Goal: Obtain resource: Obtain resource

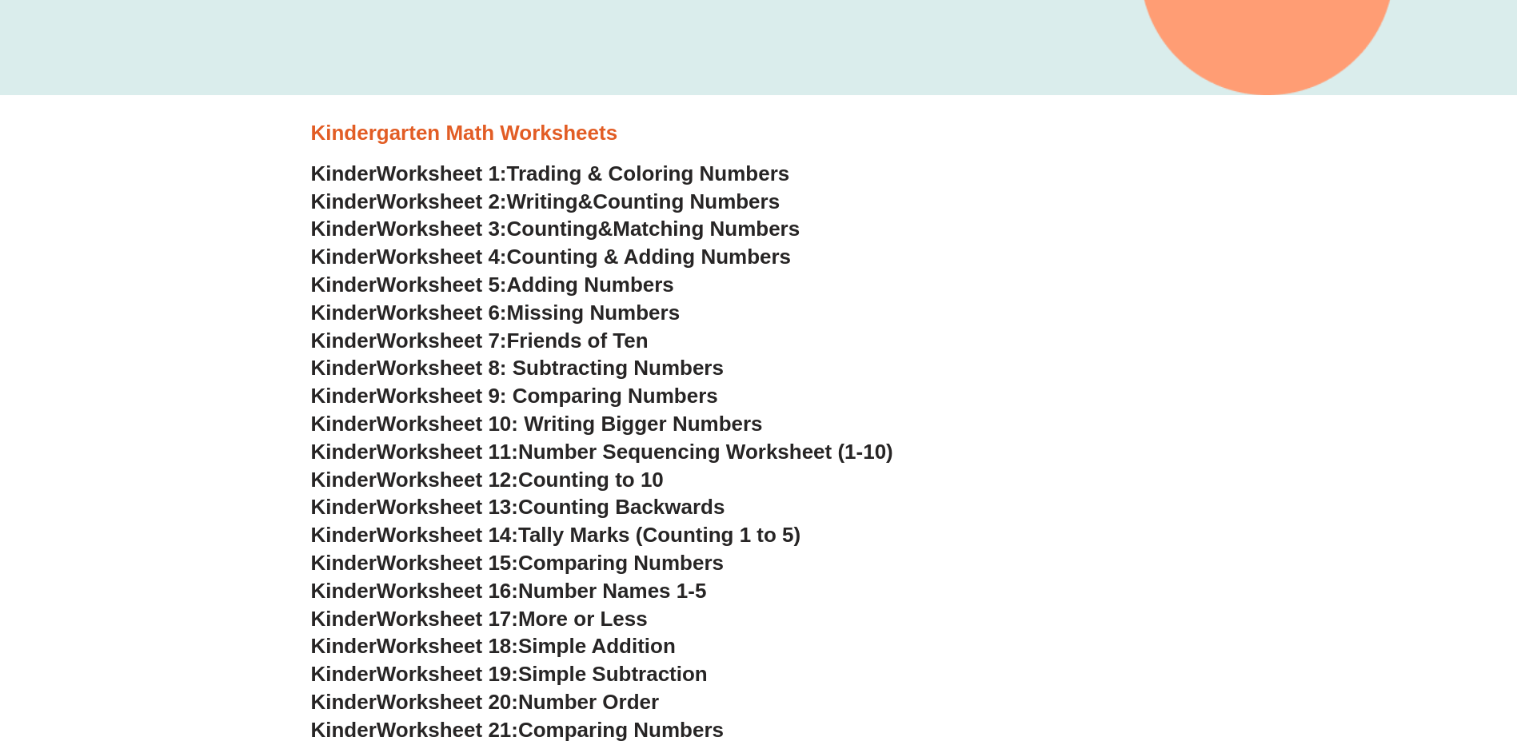
scroll to position [560, 0]
click at [625, 291] on span "Adding Numbers" at bounding box center [590, 285] width 167 height 24
click at [545, 165] on span "Trading & Coloring Numbers" at bounding box center [648, 174] width 283 height 24
click at [568, 205] on span "Writing" at bounding box center [542, 202] width 71 height 24
click at [597, 259] on span "Counting & Adding Numbers" at bounding box center [649, 257] width 285 height 24
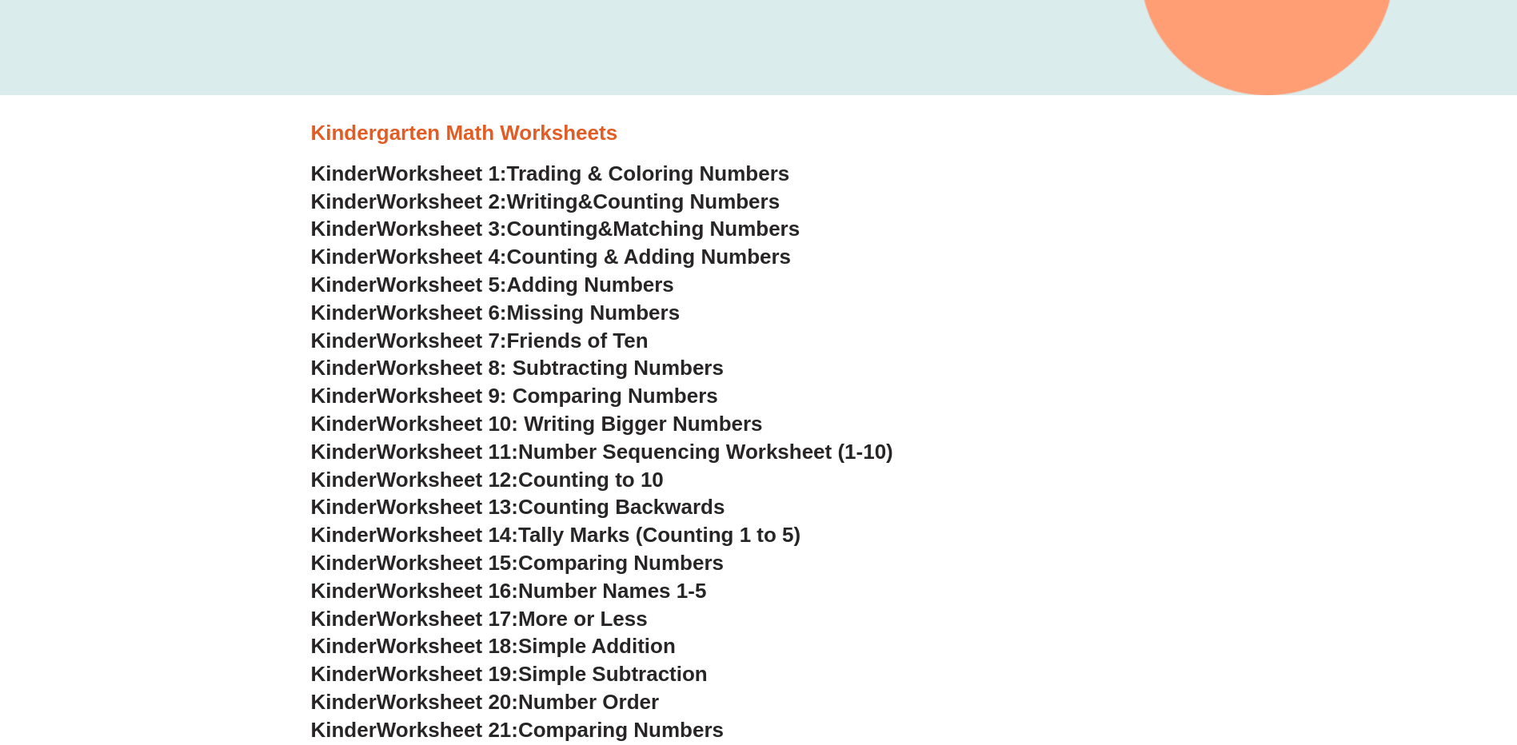
click at [491, 283] on span "Worksheet 5:" at bounding box center [442, 285] width 130 height 24
click at [545, 313] on span "Missing Numbers" at bounding box center [594, 313] width 174 height 24
click at [569, 345] on span "Friends of Ten" at bounding box center [578, 341] width 142 height 24
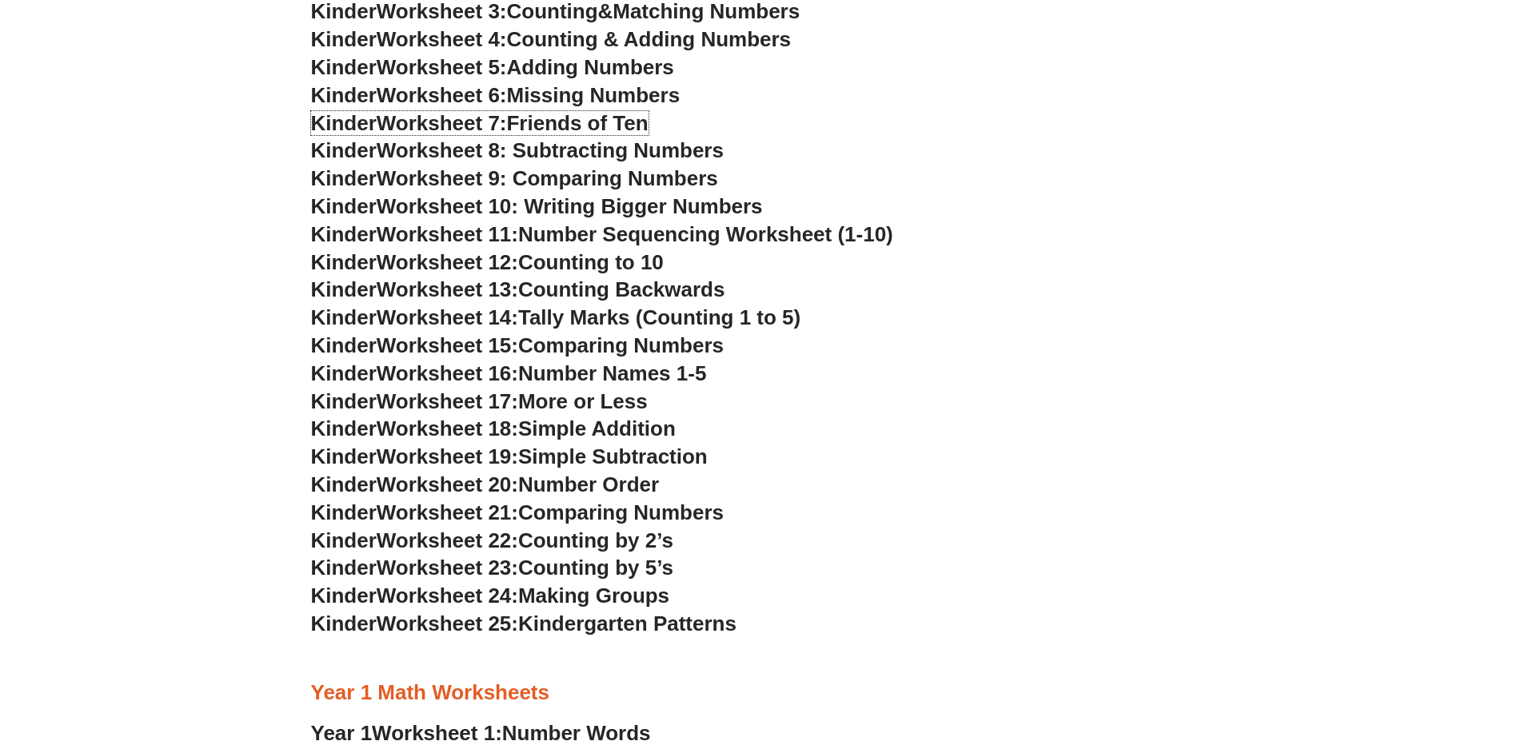
scroll to position [800, 0]
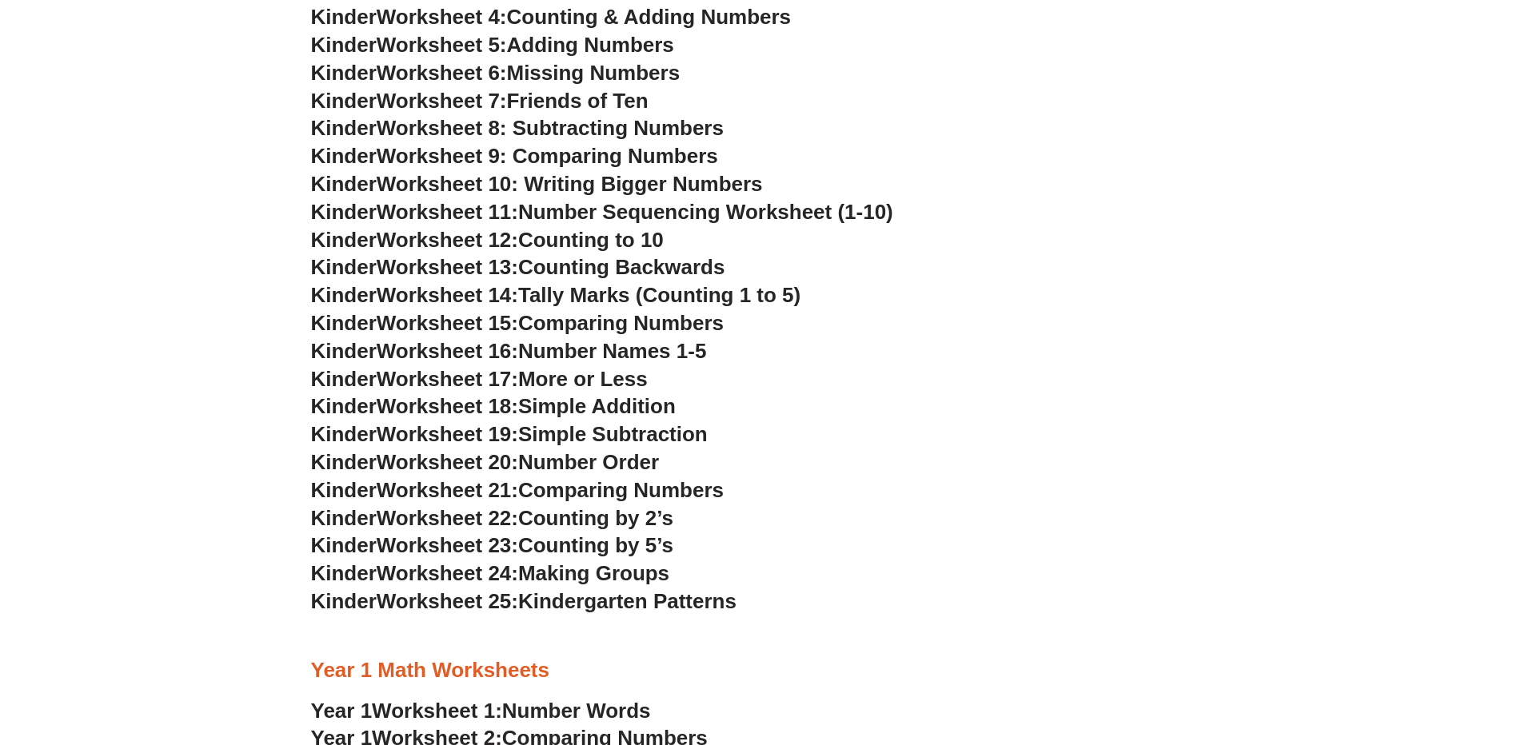
click at [580, 353] on span "Number Names 1-5" at bounding box center [612, 351] width 188 height 24
click at [410, 215] on span "Worksheet 11:" at bounding box center [448, 212] width 142 height 24
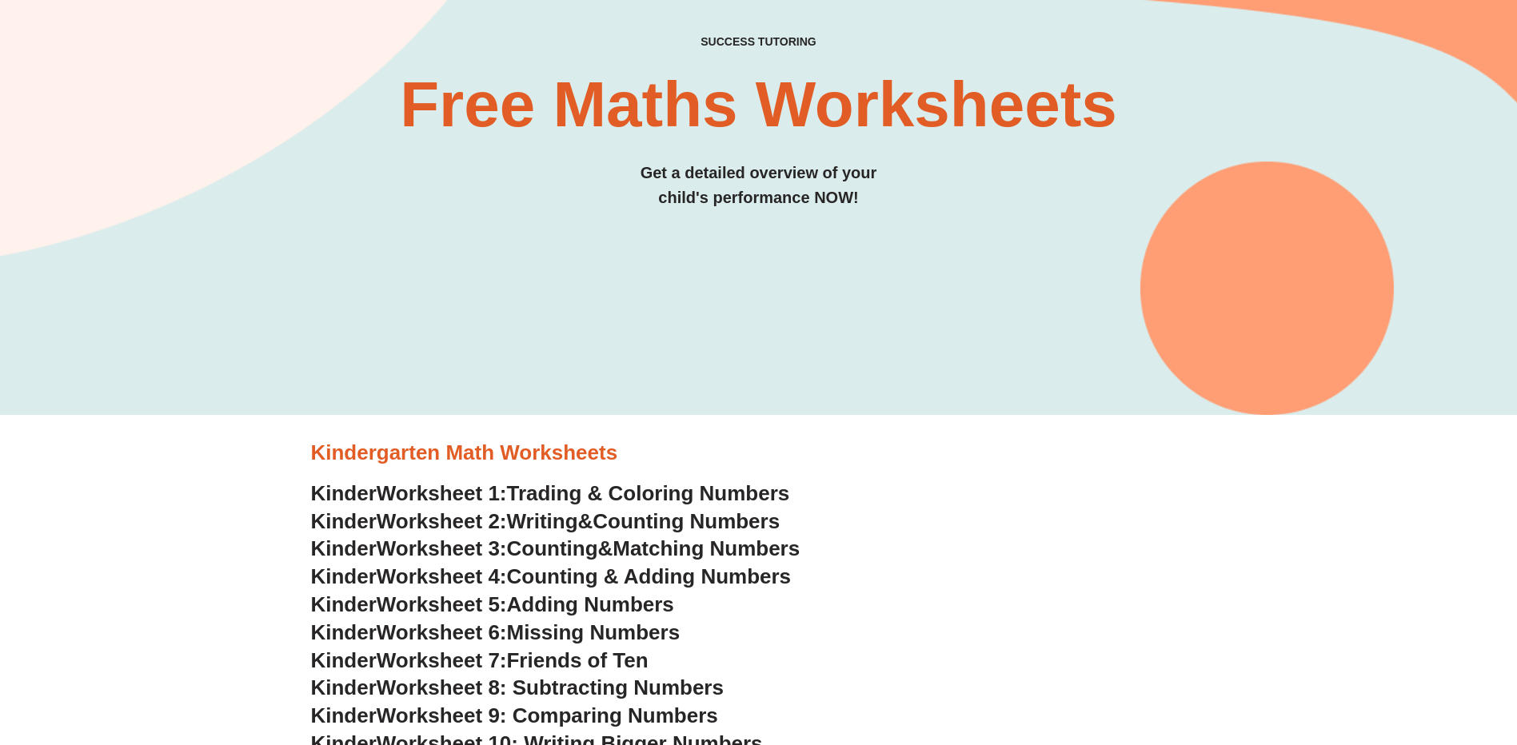
scroll to position [0, 0]
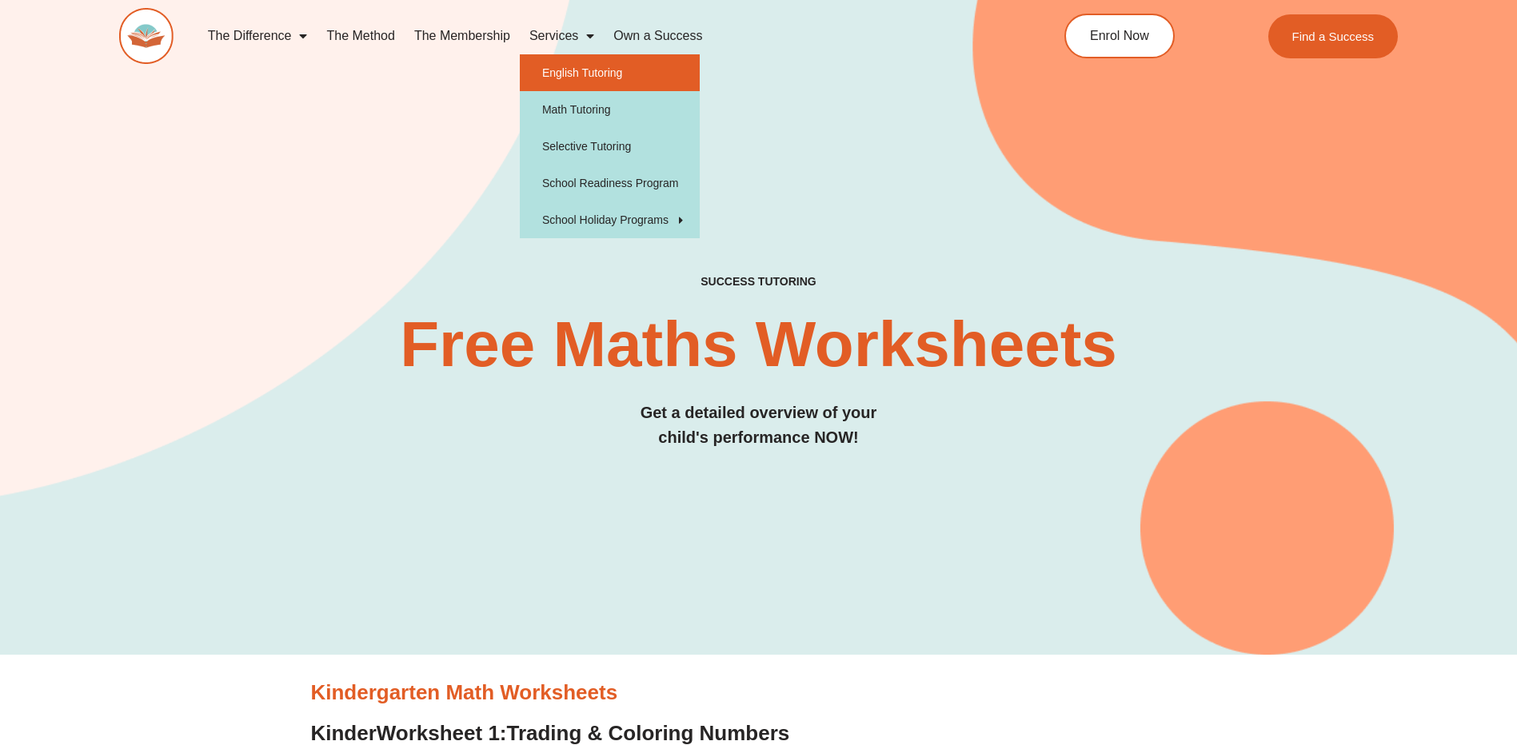
click at [558, 77] on link "English Tutoring" at bounding box center [610, 72] width 180 height 37
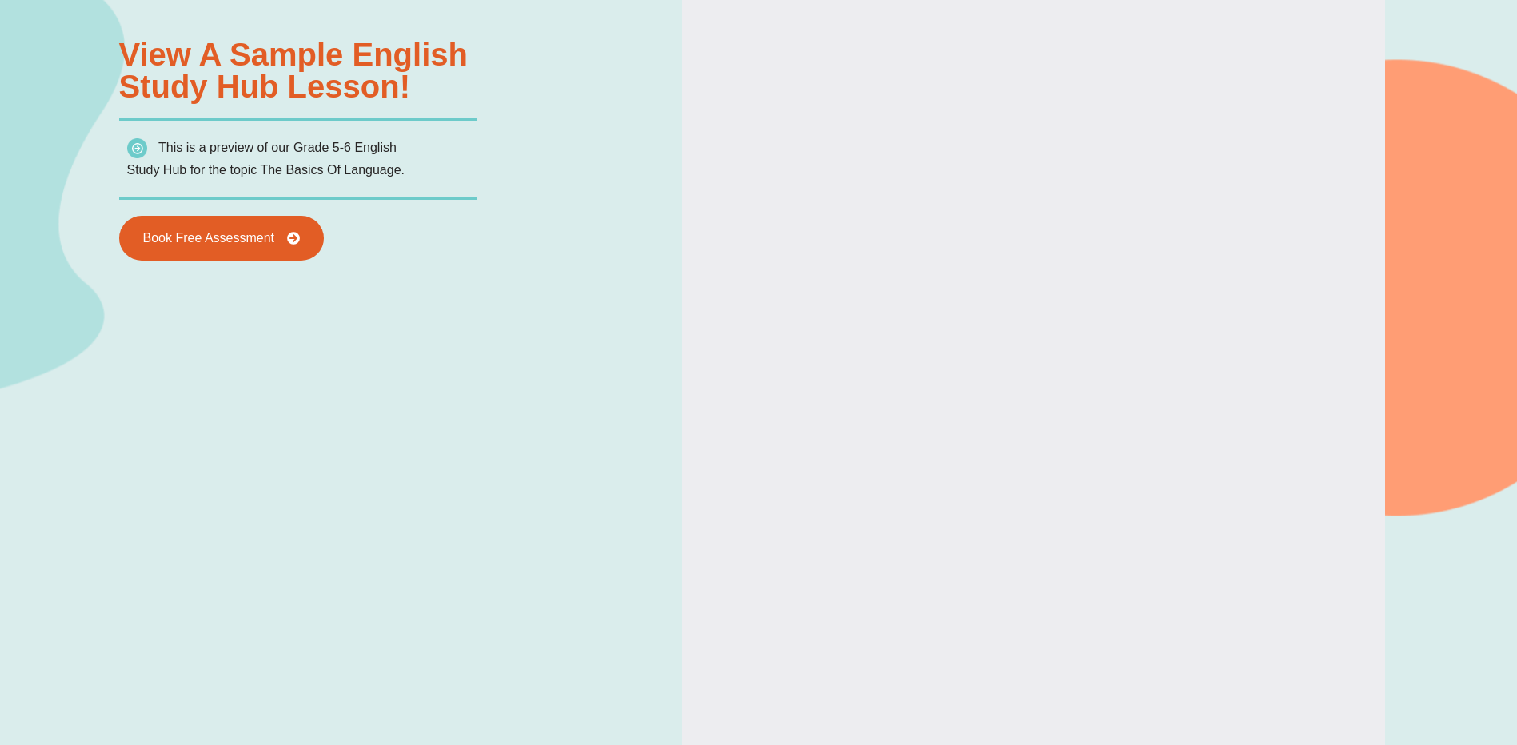
scroll to position [1999, 0]
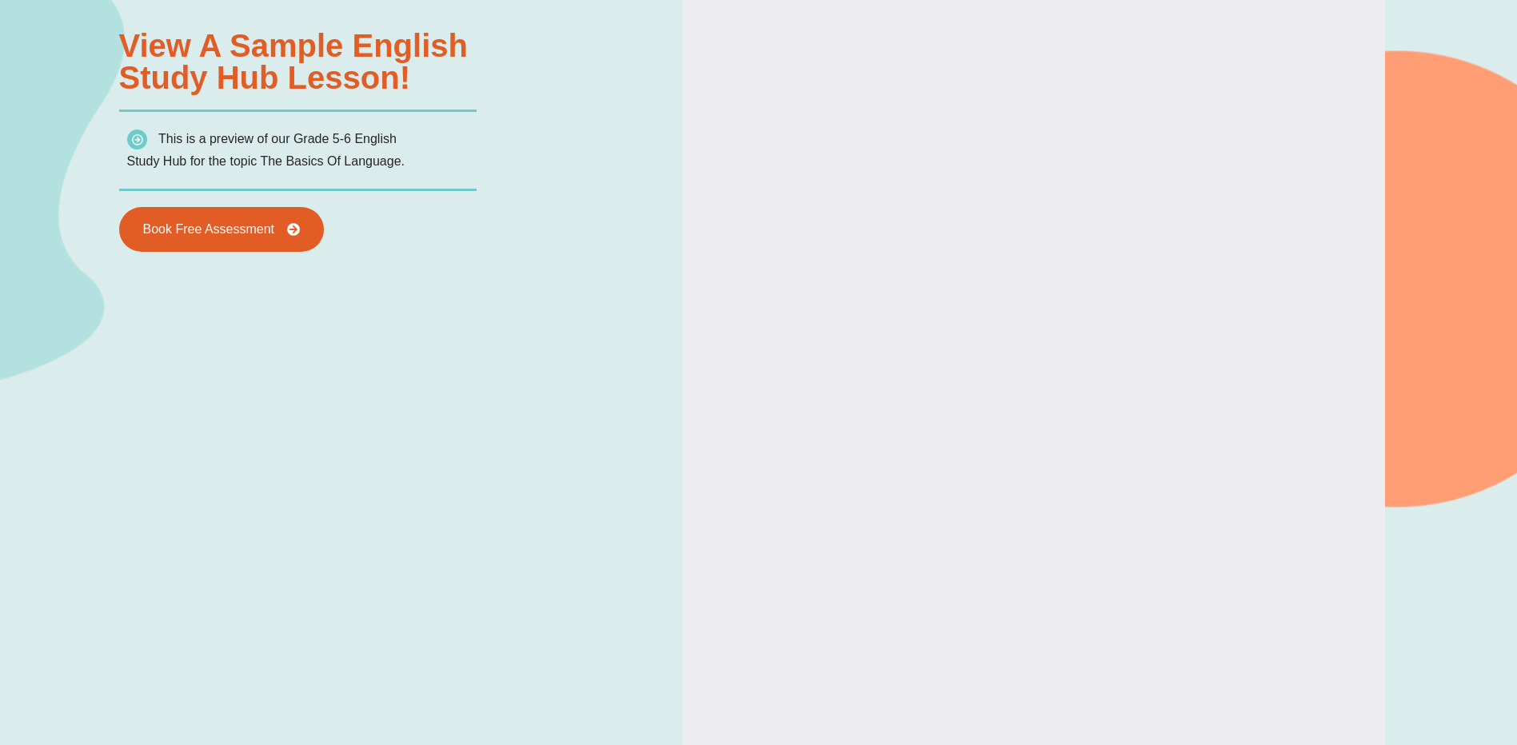
type input "*"
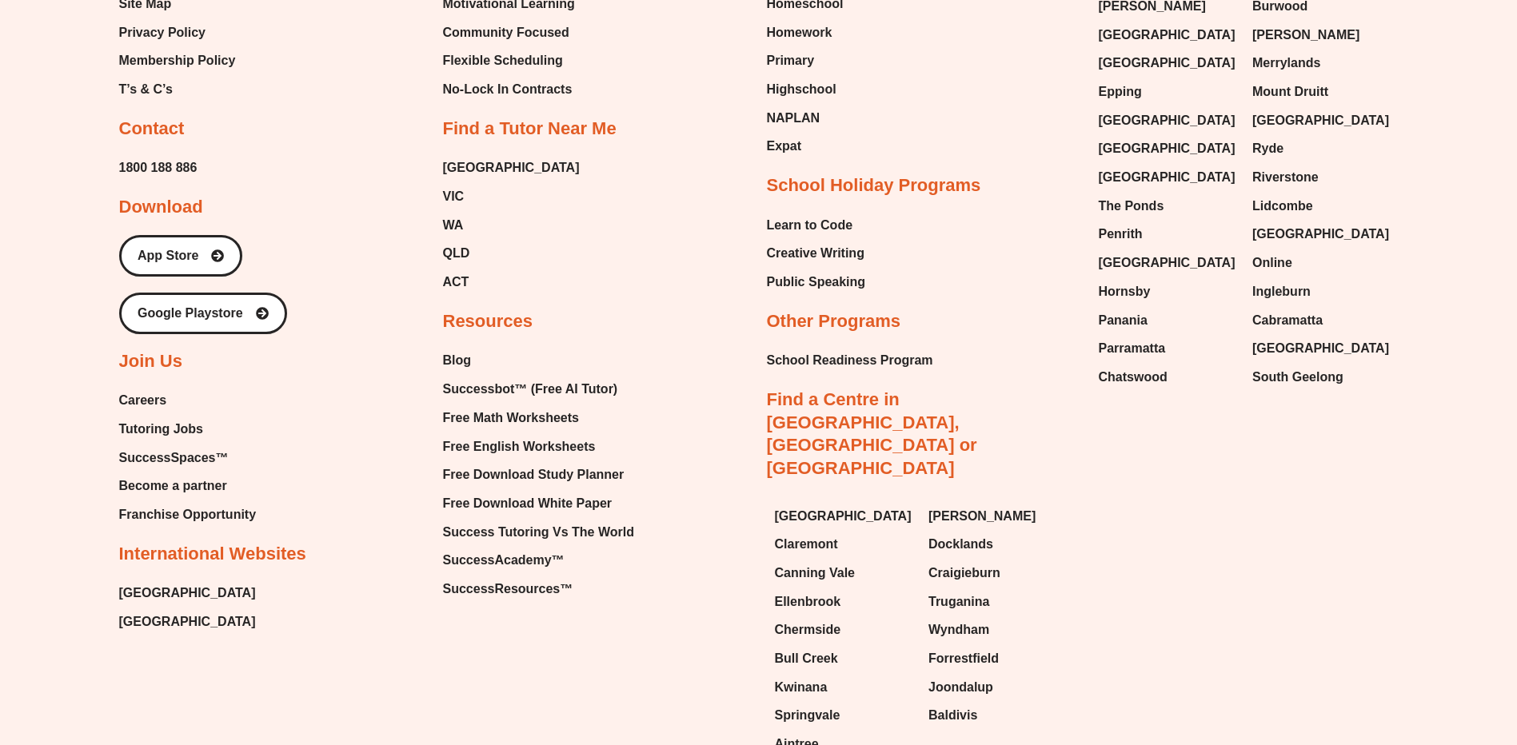
scroll to position [6878, 0]
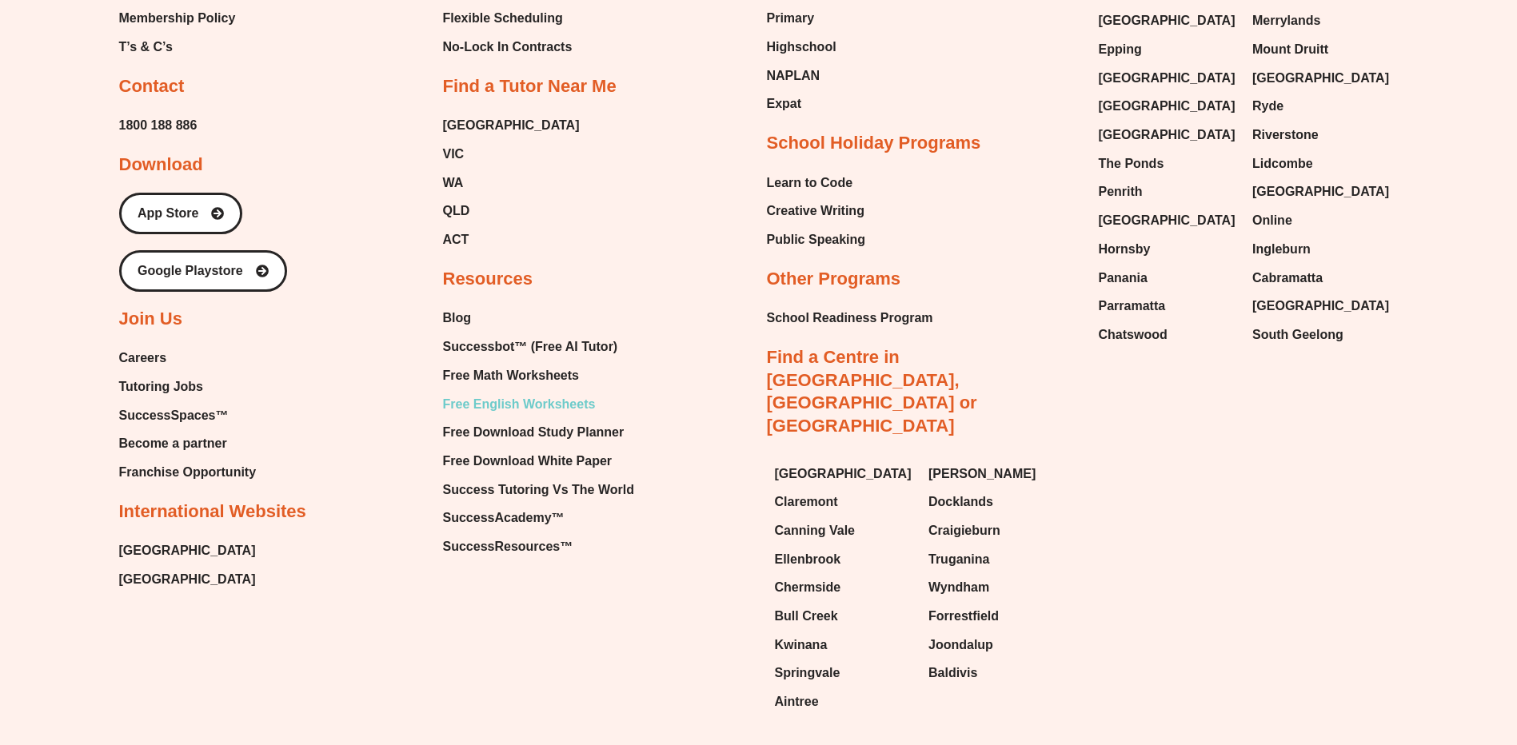
click at [478, 400] on span "Free English Worksheets" at bounding box center [519, 405] width 153 height 24
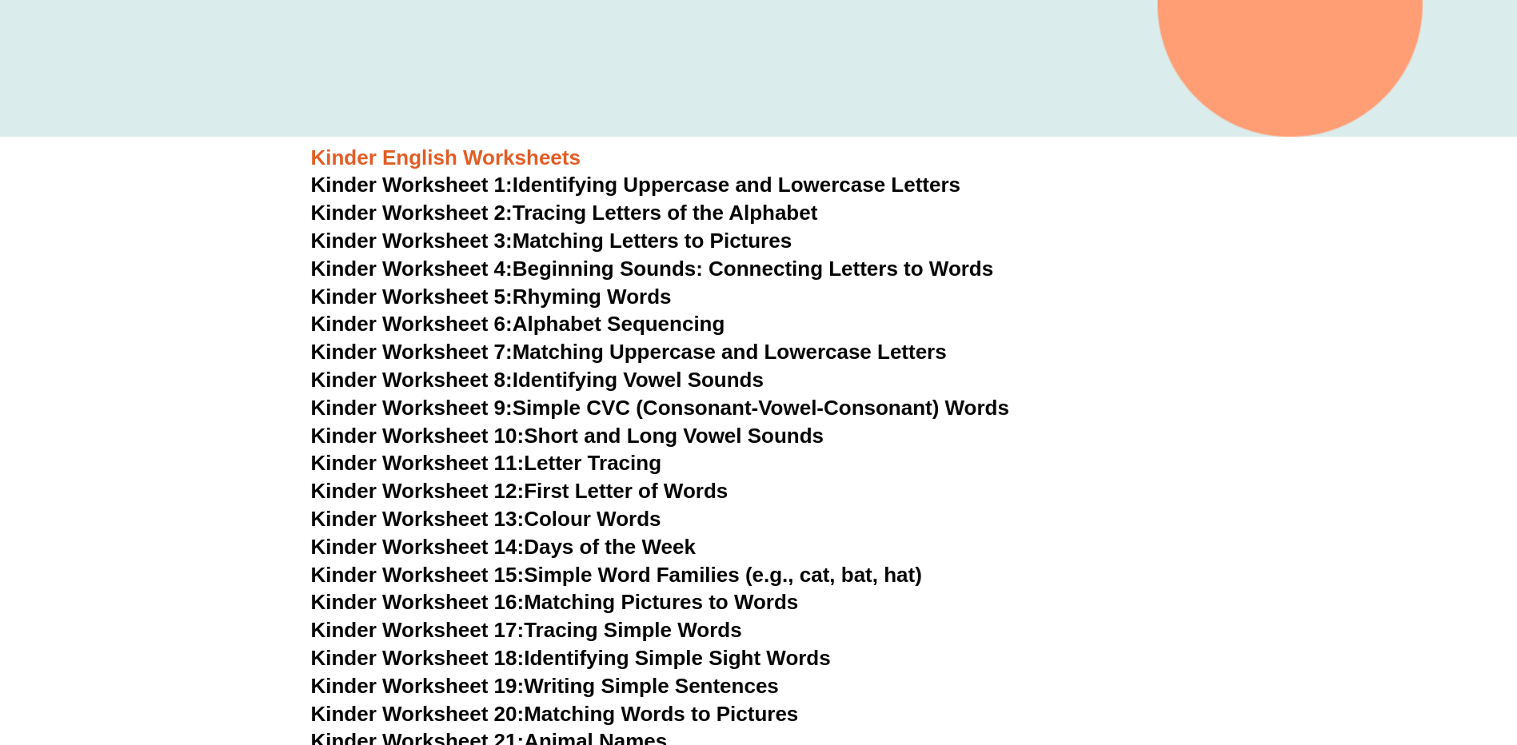
click at [562, 293] on link "Kinder Worksheet 5: Rhyming Words" at bounding box center [491, 297] width 361 height 24
click at [551, 405] on link "Kinder Worksheet 9: Simple CVC (Consonant-Vowel-Consonant) Words" at bounding box center [660, 408] width 698 height 24
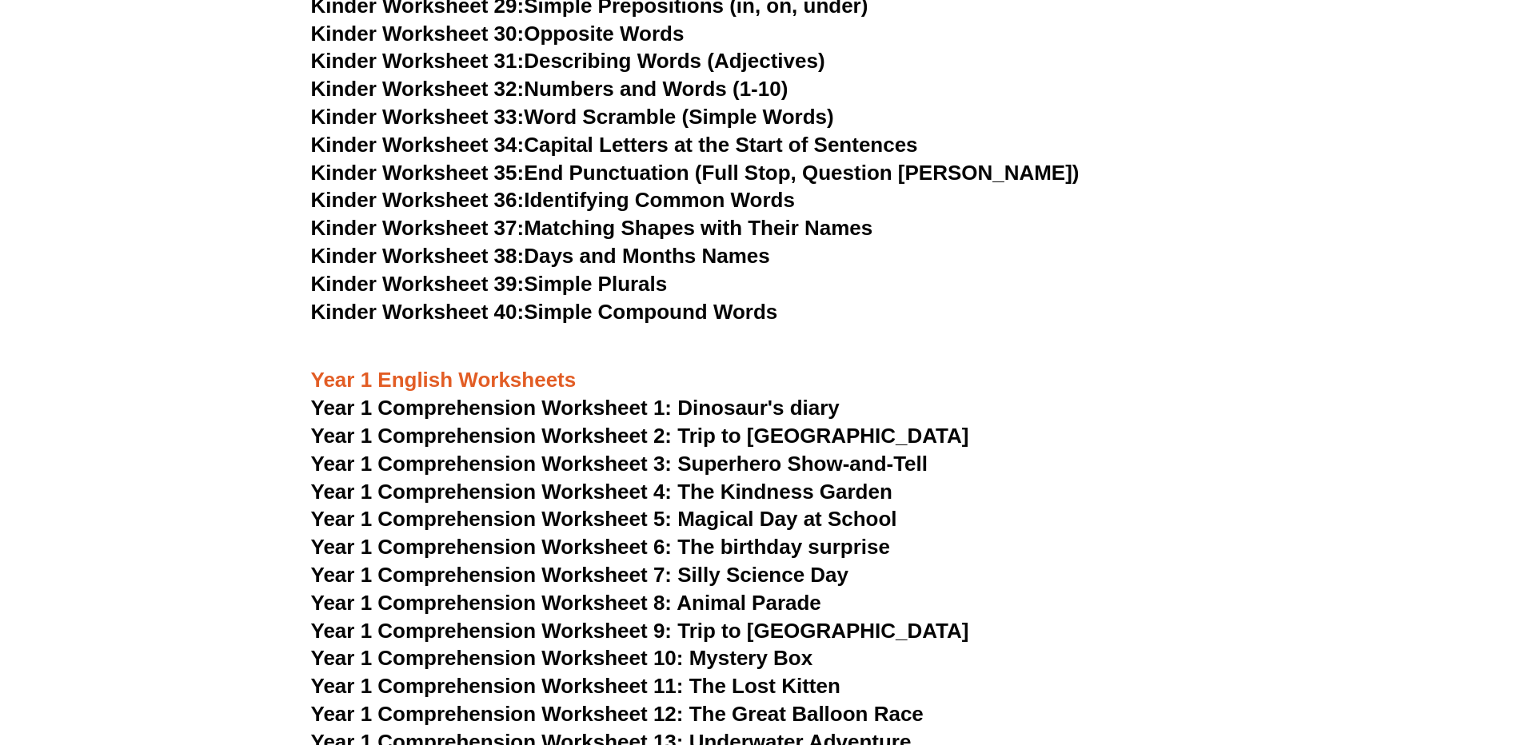
scroll to position [1520, 0]
